Goal: Find specific page/section: Find specific page/section

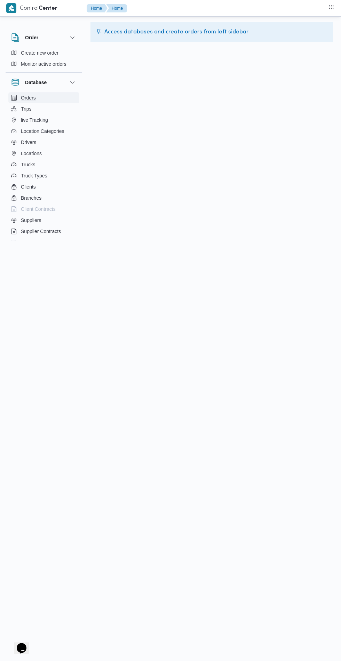
click at [20, 100] on button "Orders" at bounding box center [43, 97] width 71 height 11
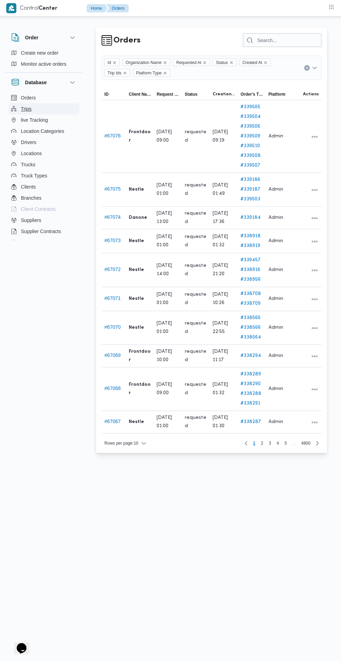
click at [21, 108] on span "Trips" at bounding box center [26, 109] width 11 height 8
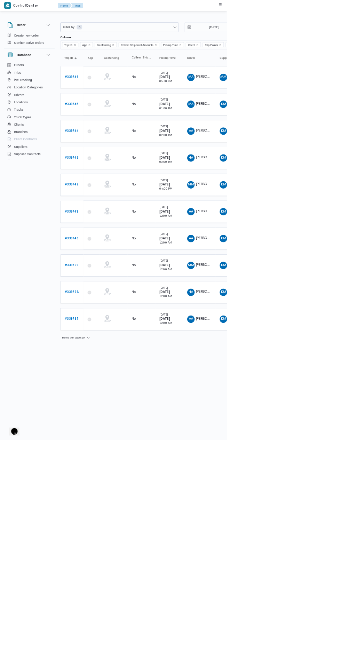
click at [108, 116] on b "# 339746" at bounding box center [107, 116] width 21 height 5
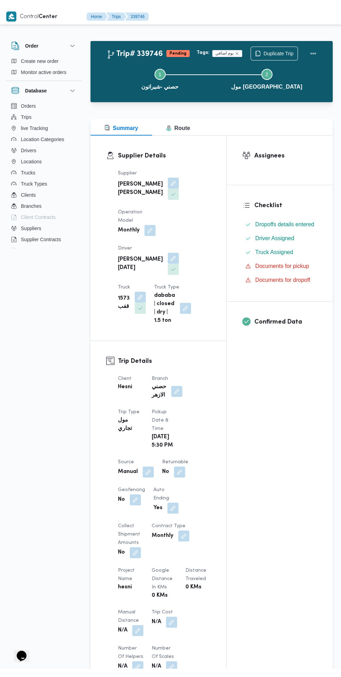
scroll to position [3, 0]
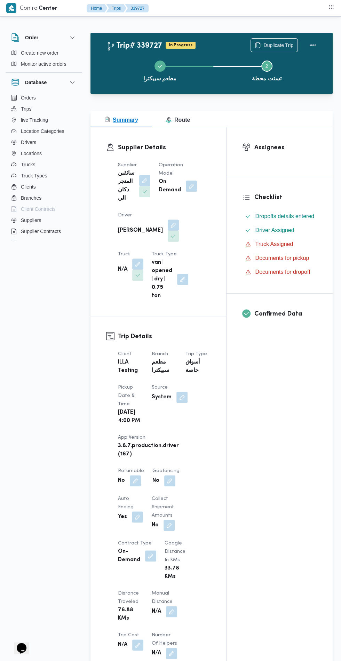
click at [188, 113] on button "Route" at bounding box center [178, 119] width 52 height 17
